Goal: Transaction & Acquisition: Subscribe to service/newsletter

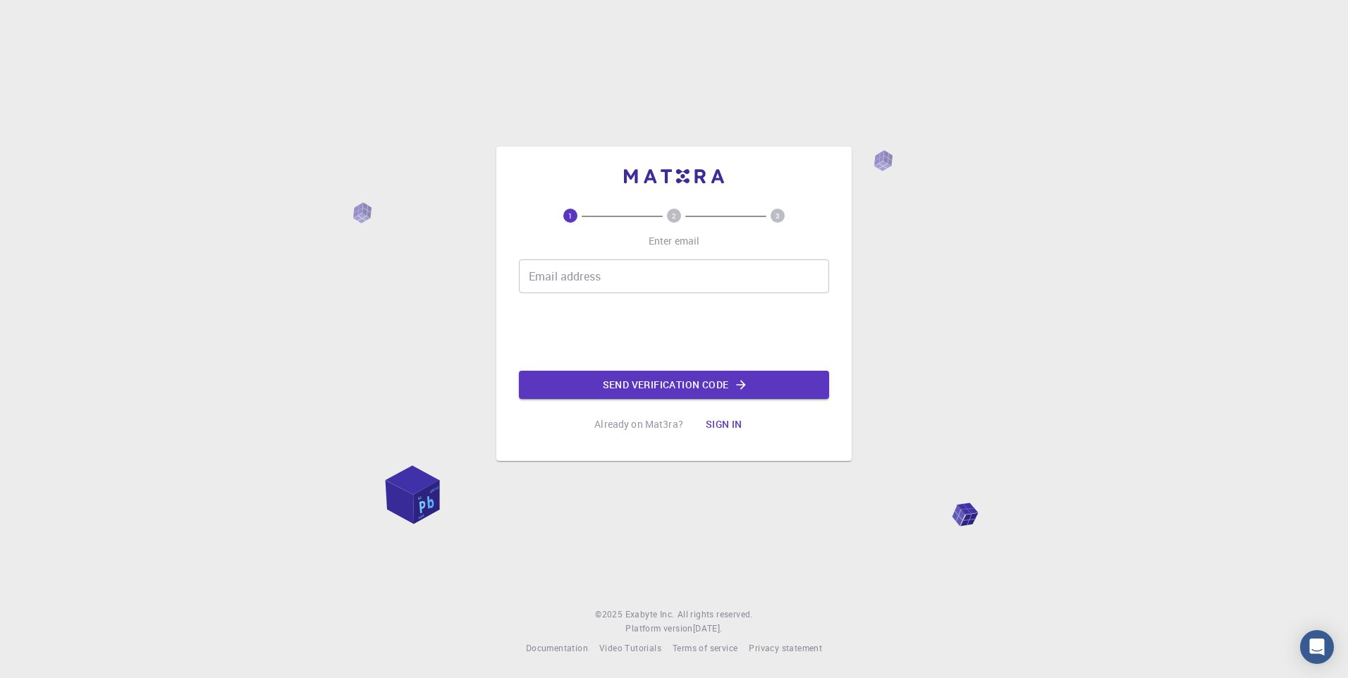
click at [573, 272] on input "Email address" at bounding box center [674, 276] width 310 height 34
type input "[EMAIL_ADDRESS][DOMAIN_NAME]"
click at [737, 423] on font "Prijavi se" at bounding box center [723, 425] width 54 height 18
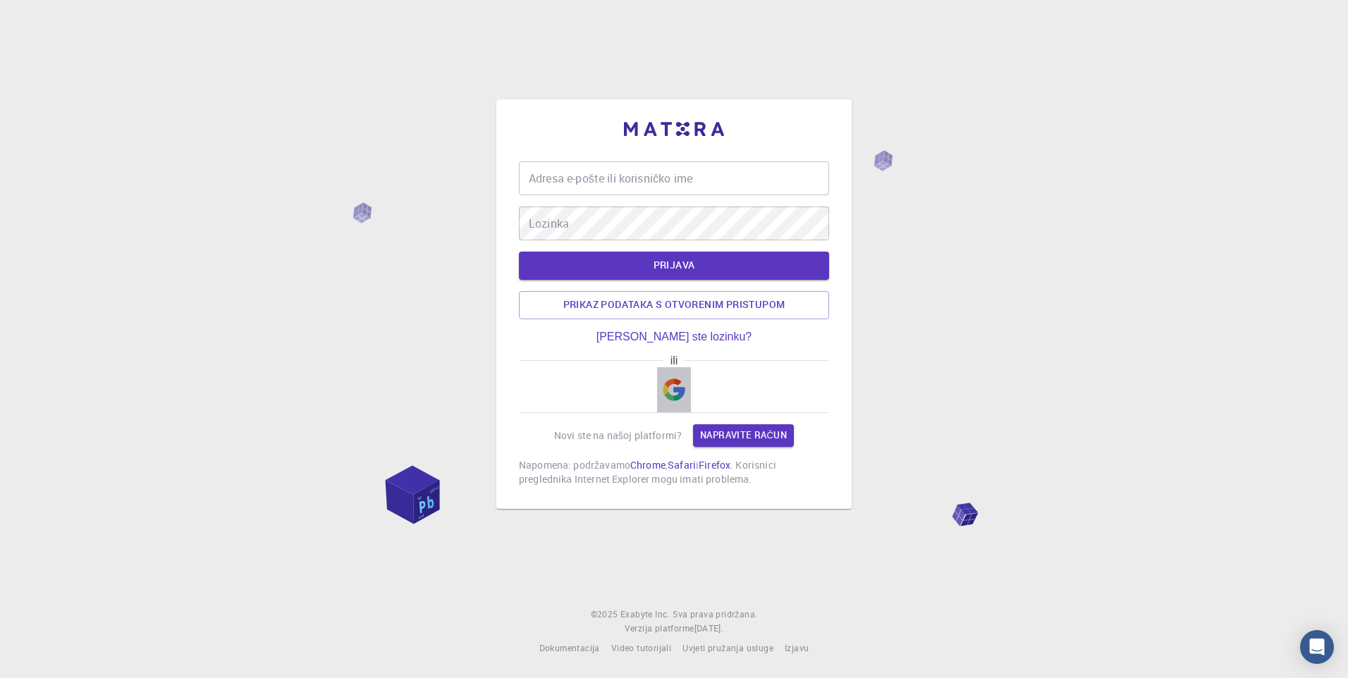
click at [678, 388] on img "button" at bounding box center [674, 390] width 23 height 23
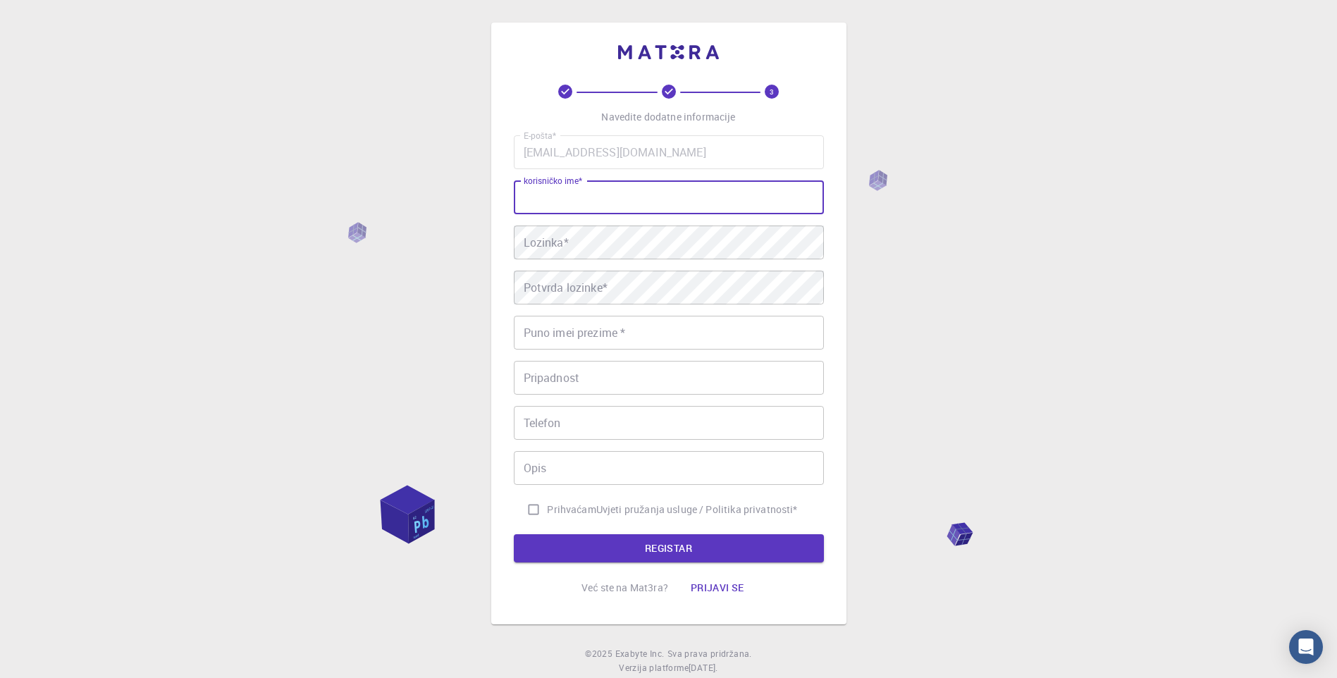
click at [635, 201] on input "korisničko ime *" at bounding box center [669, 197] width 310 height 34
drag, startPoint x: 635, startPoint y: 201, endPoint x: 611, endPoint y: 178, distance: 33.4
click at [611, 178] on div "E-pošta * [EMAIL_ADDRESS][DOMAIN_NAME] E-pošta * korisničko ime * korisničko im…" at bounding box center [669, 329] width 310 height 388
